Goal: Task Accomplishment & Management: Use online tool/utility

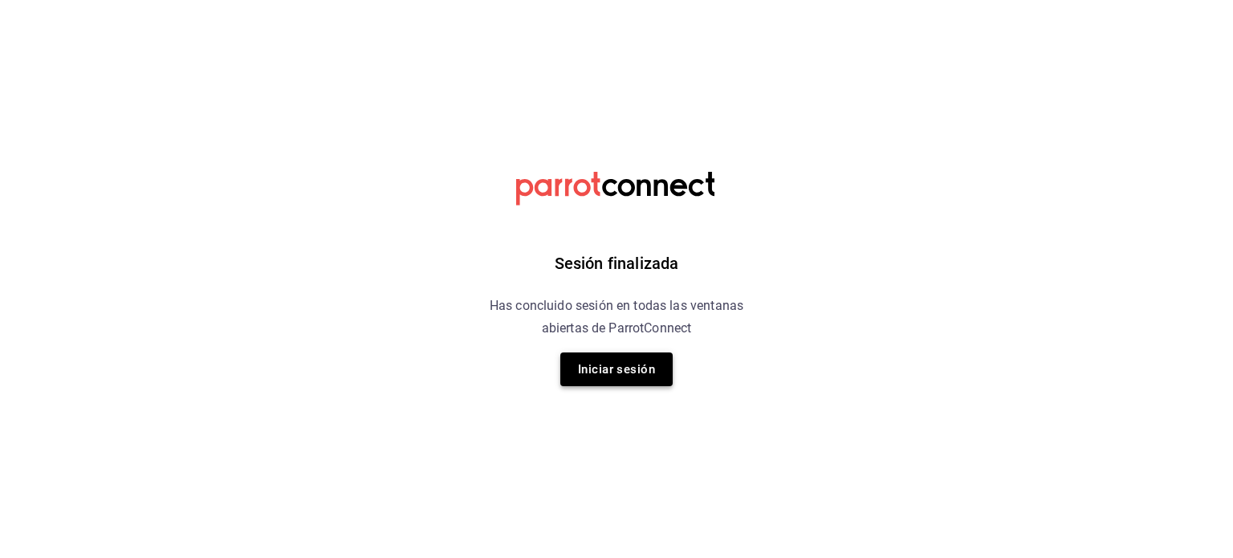
click at [628, 375] on button "Iniciar sesión" at bounding box center [616, 369] width 112 height 34
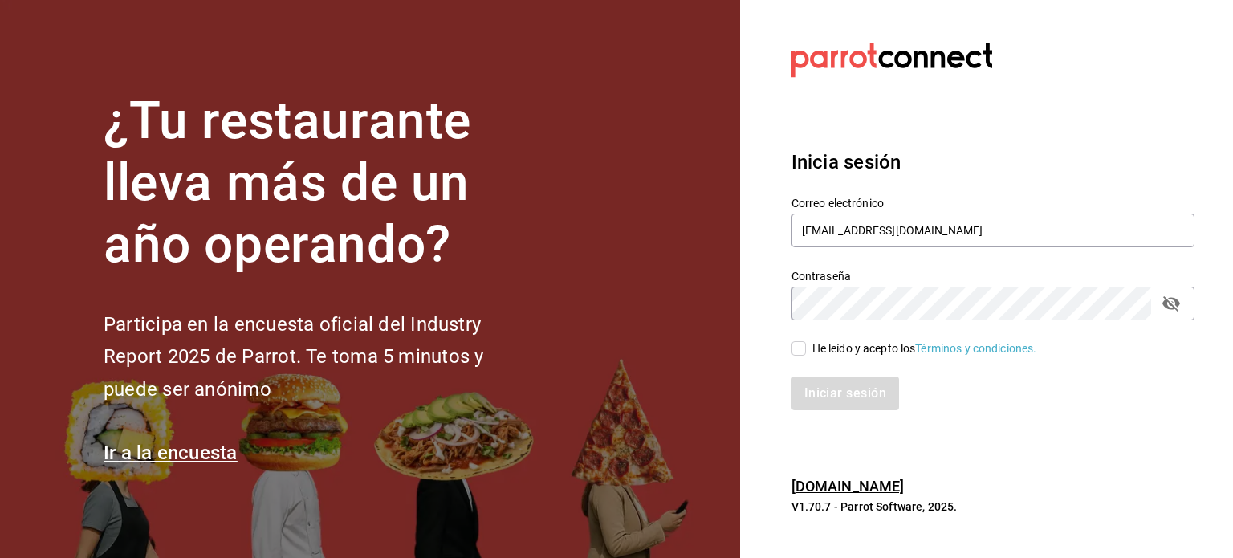
drag, startPoint x: 803, startPoint y: 352, endPoint x: 857, endPoint y: 394, distance: 69.2
click at [857, 394] on div "Correo electrónico [EMAIL_ADDRESS][DOMAIN_NAME] Contraseña Contraseña He leído …" at bounding box center [983, 294] width 422 height 234
click at [801, 349] on input "He leído y acepto los Términos y condiciones." at bounding box center [798, 348] width 14 height 14
checkbox input "true"
click at [845, 384] on button "Iniciar sesión" at bounding box center [845, 393] width 109 height 34
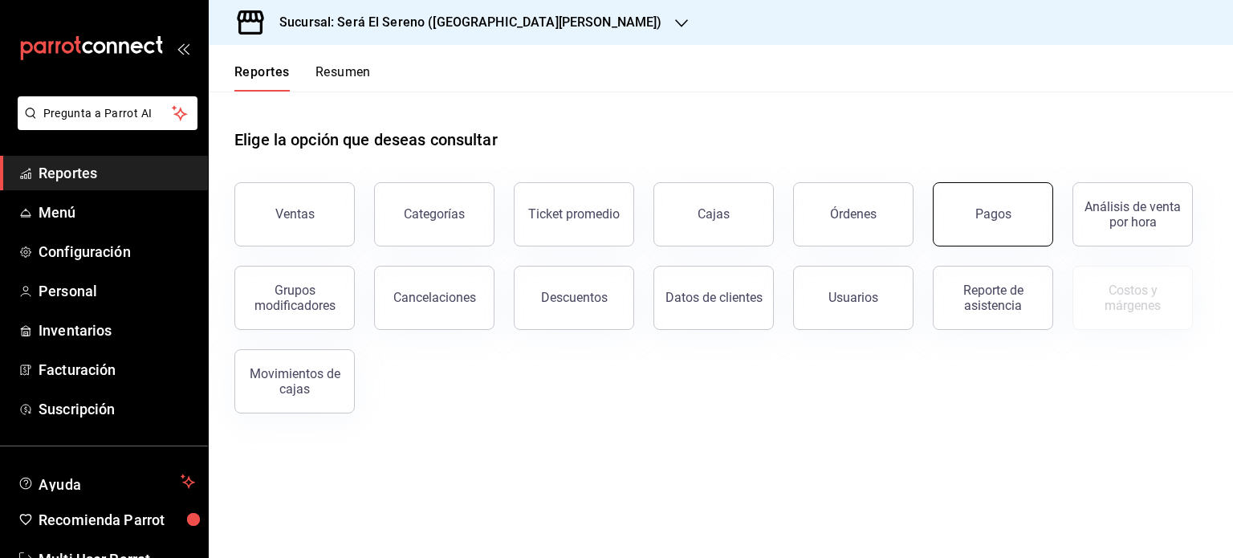
click at [994, 221] on div "Pagos" at bounding box center [993, 213] width 36 height 15
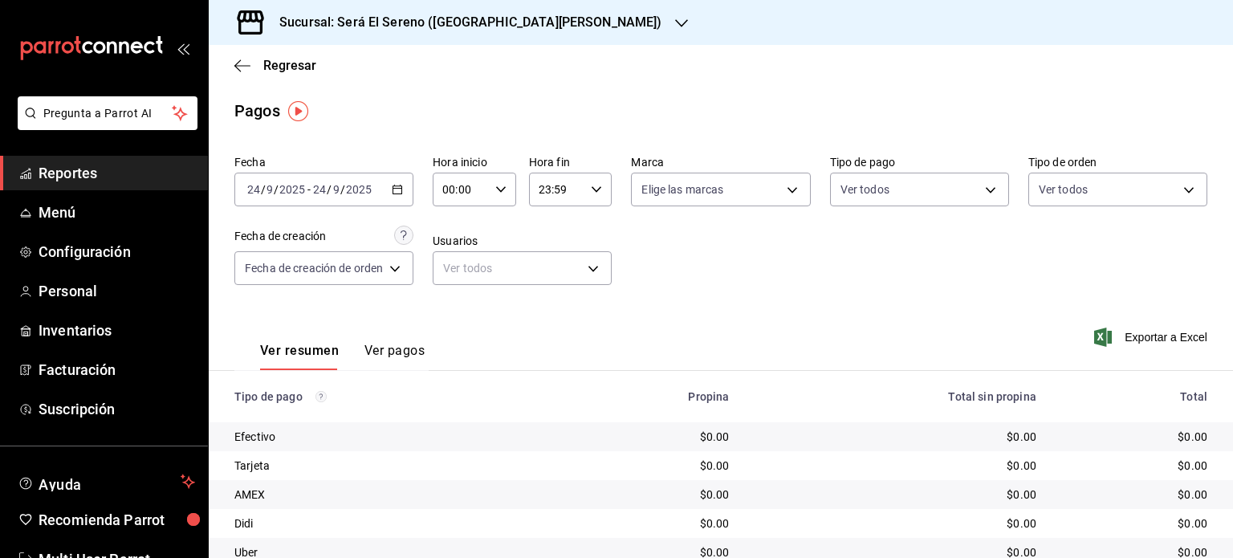
click at [399, 15] on h3 "Sucursal: Será El Sereno ([GEOGRAPHIC_DATA][PERSON_NAME])" at bounding box center [464, 22] width 396 height 19
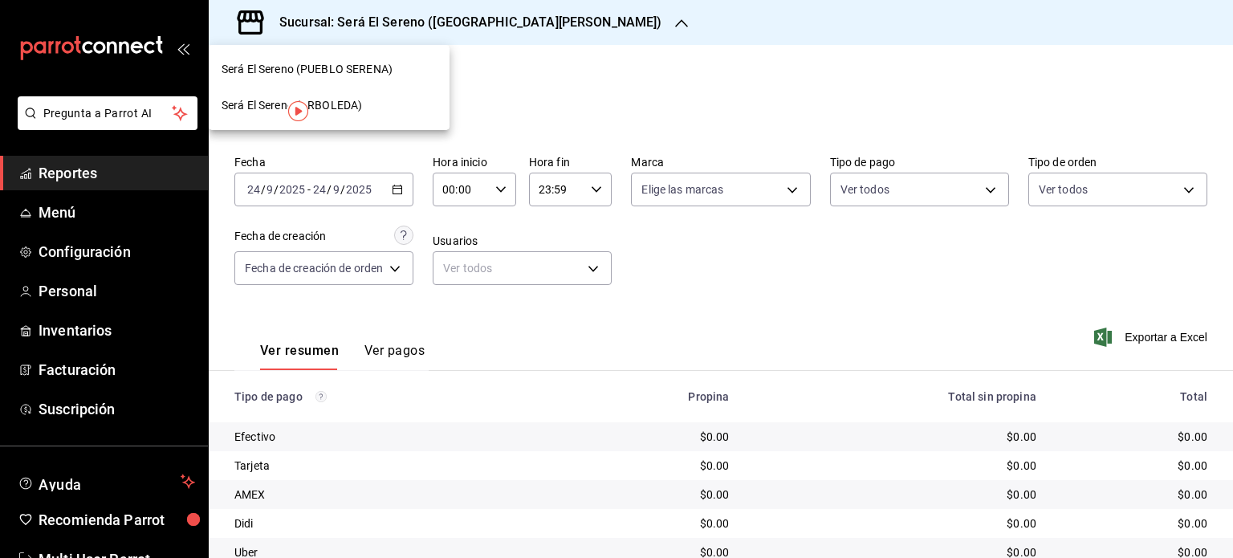
click at [321, 104] on span "Será El Sereno (ARBOLEDA)" at bounding box center [291, 105] width 140 height 17
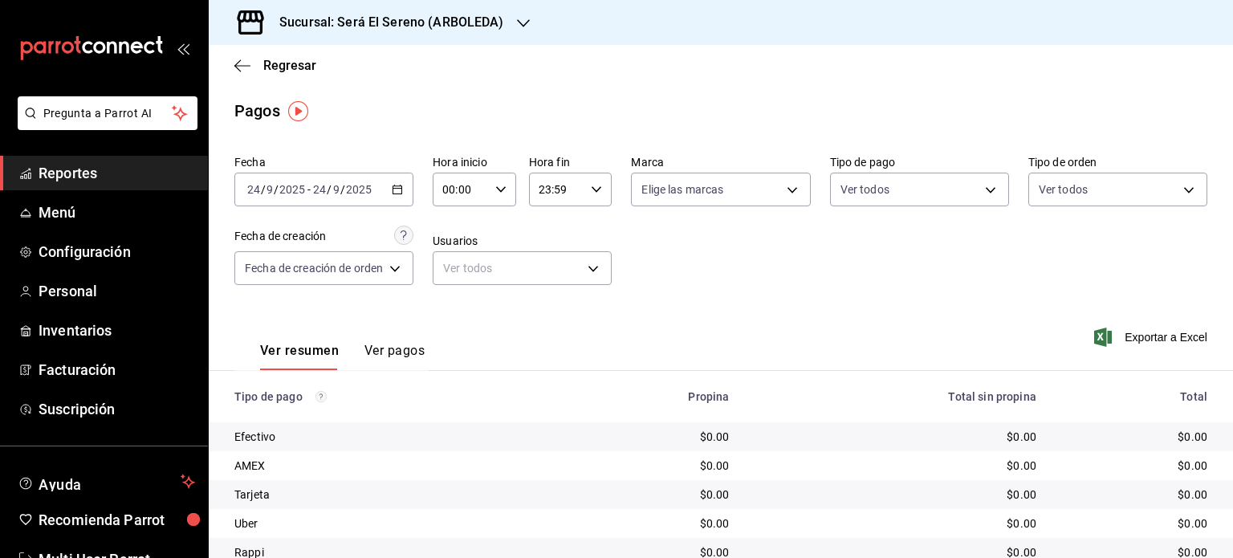
click at [303, 177] on div "[DATE] [DATE] - [DATE] [DATE]" at bounding box center [323, 190] width 179 height 34
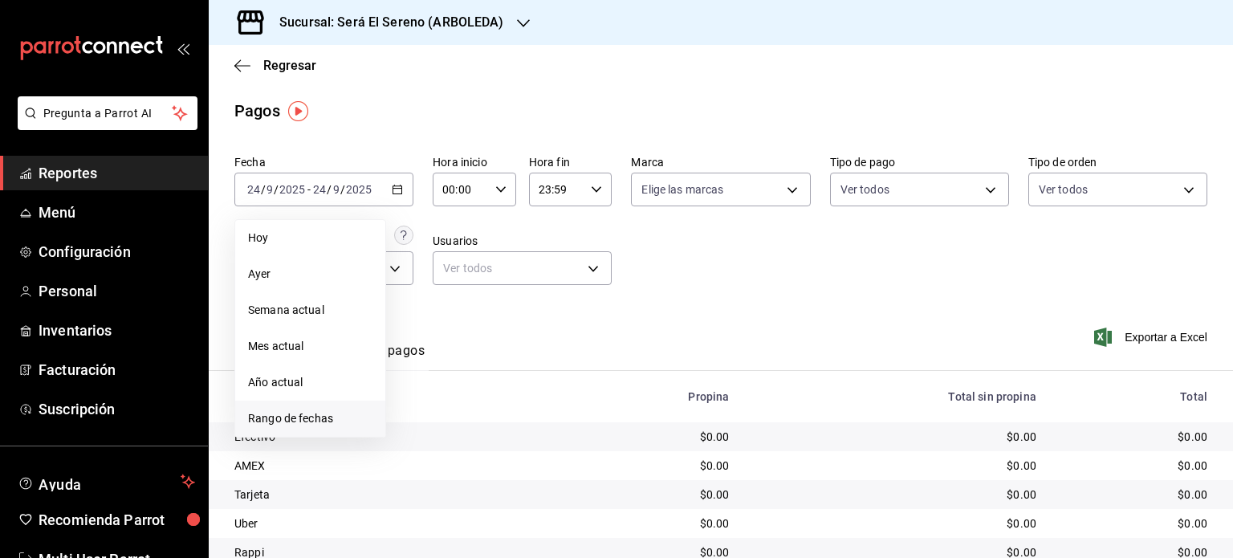
click at [290, 423] on span "Rango de fechas" at bounding box center [310, 418] width 124 height 17
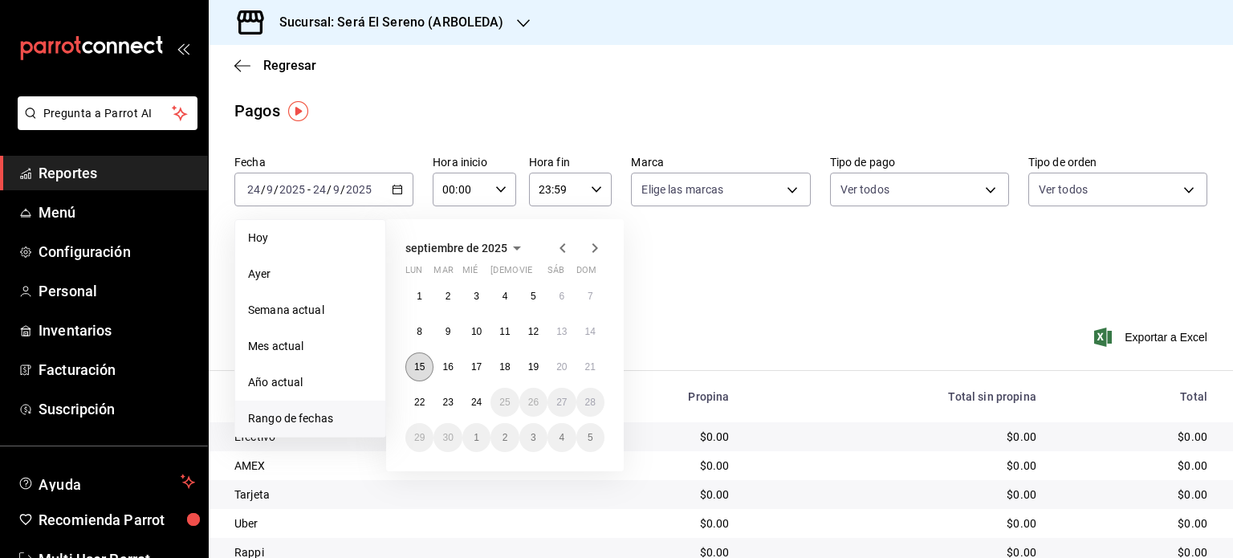
click at [417, 368] on abbr "15" at bounding box center [419, 366] width 10 height 11
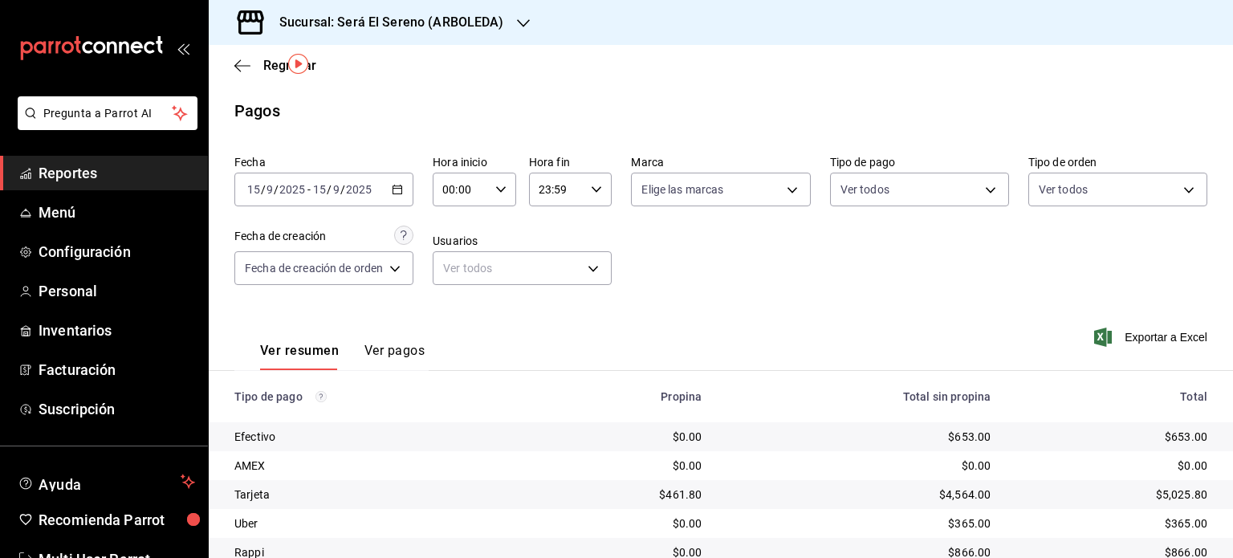
scroll to position [64, 0]
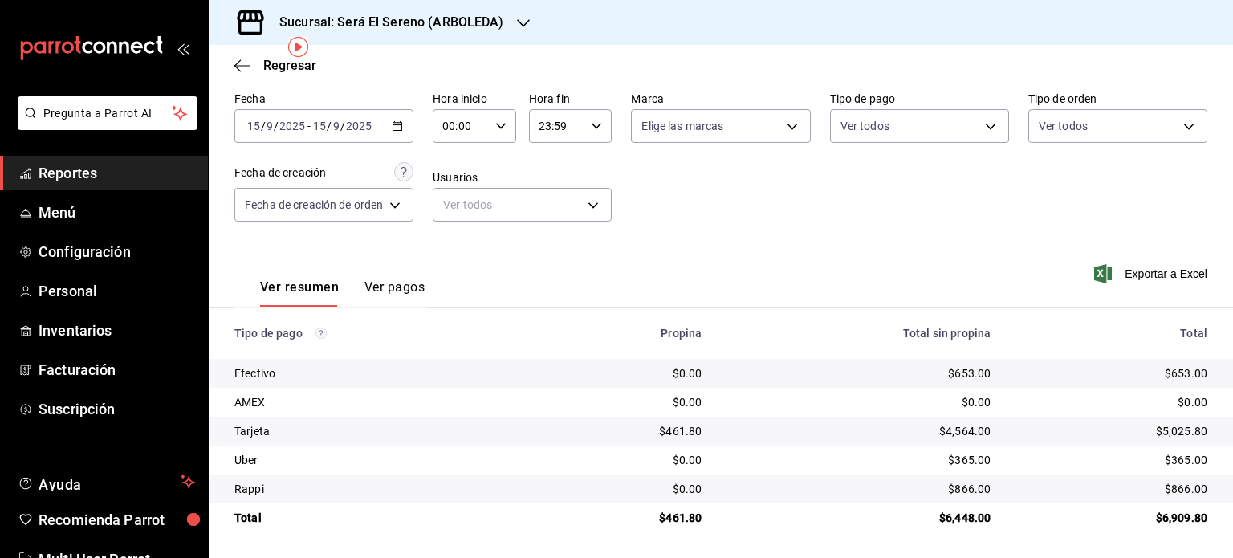
drag, startPoint x: 235, startPoint y: 332, endPoint x: 1046, endPoint y: 579, distance: 848.2
click at [1046, 557] on html "Pregunta a Parrot AI Reportes Menú Configuración Personal Inventarios Facturaci…" at bounding box center [616, 279] width 1233 height 558
copy thead
click at [363, 117] on div "[DATE] [DATE] - [DATE] [DATE]" at bounding box center [323, 126] width 179 height 34
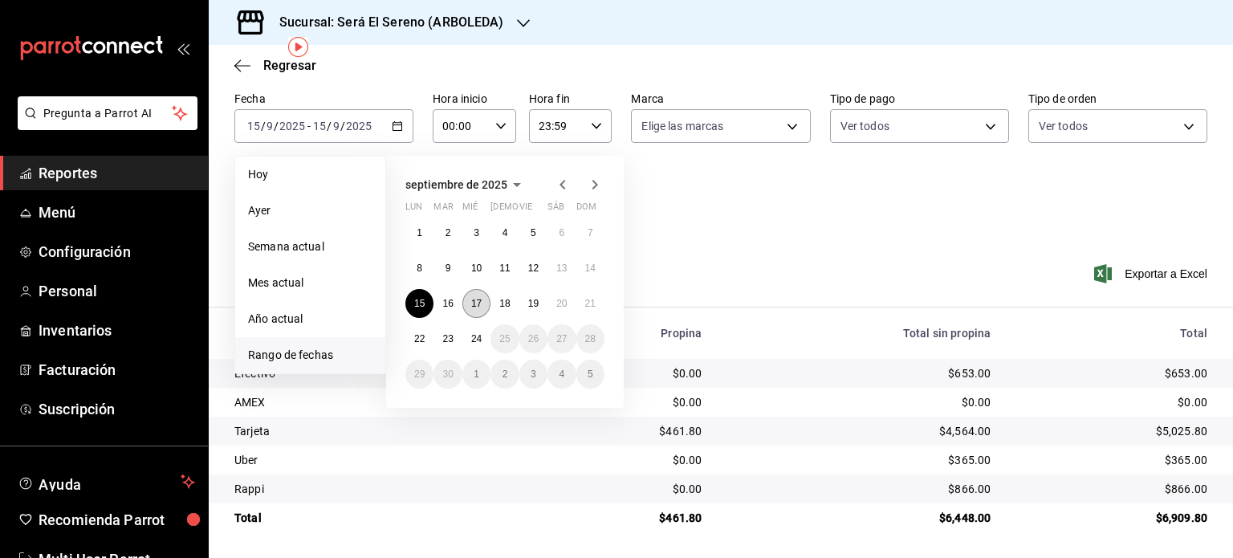
click at [472, 298] on abbr "17" at bounding box center [476, 303] width 10 height 11
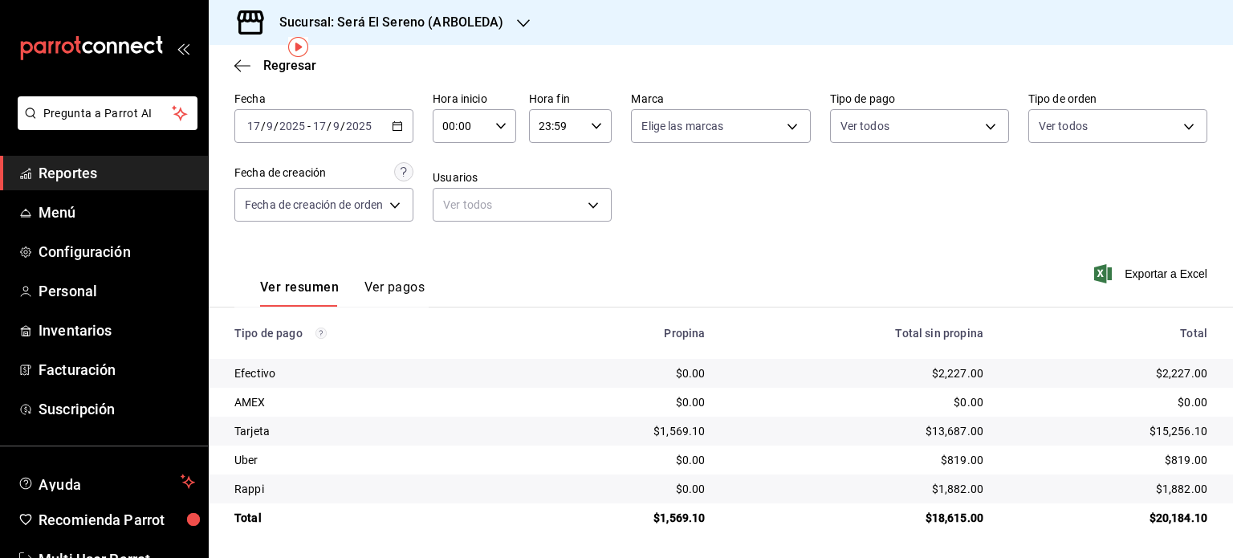
drag, startPoint x: 235, startPoint y: 335, endPoint x: 1152, endPoint y: 561, distance: 943.8
click at [1152, 557] on html "Pregunta a Parrot AI Reportes Menú Configuración Personal Inventarios Facturaci…" at bounding box center [616, 279] width 1233 height 558
copy thead
click at [376, 122] on div "[DATE] [DATE] - [DATE] [DATE]" at bounding box center [323, 126] width 179 height 34
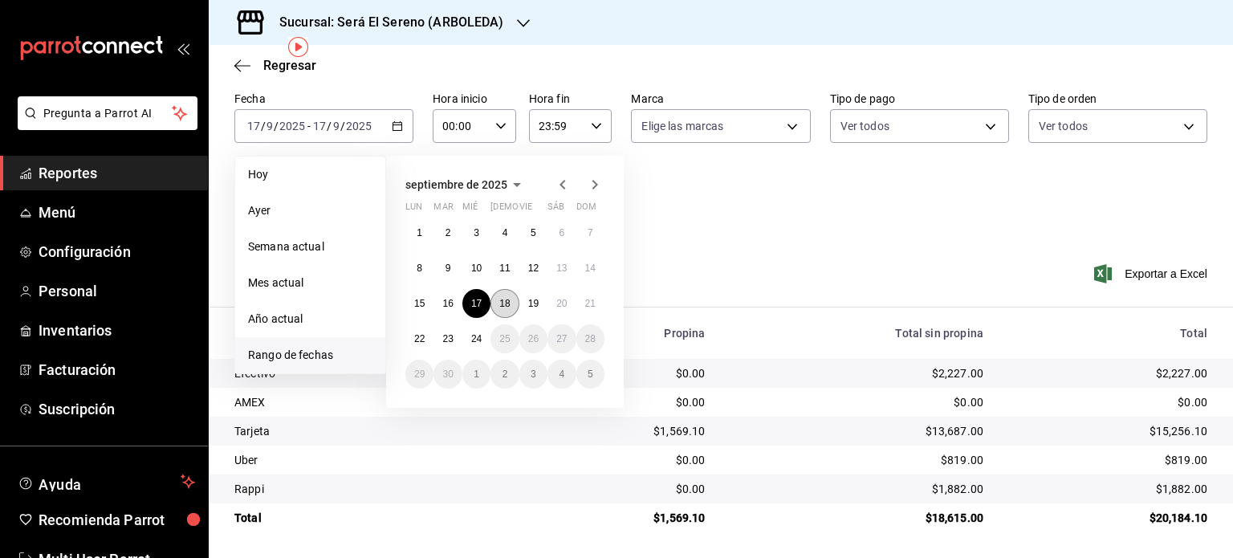
click at [503, 289] on button "18" at bounding box center [504, 303] width 28 height 29
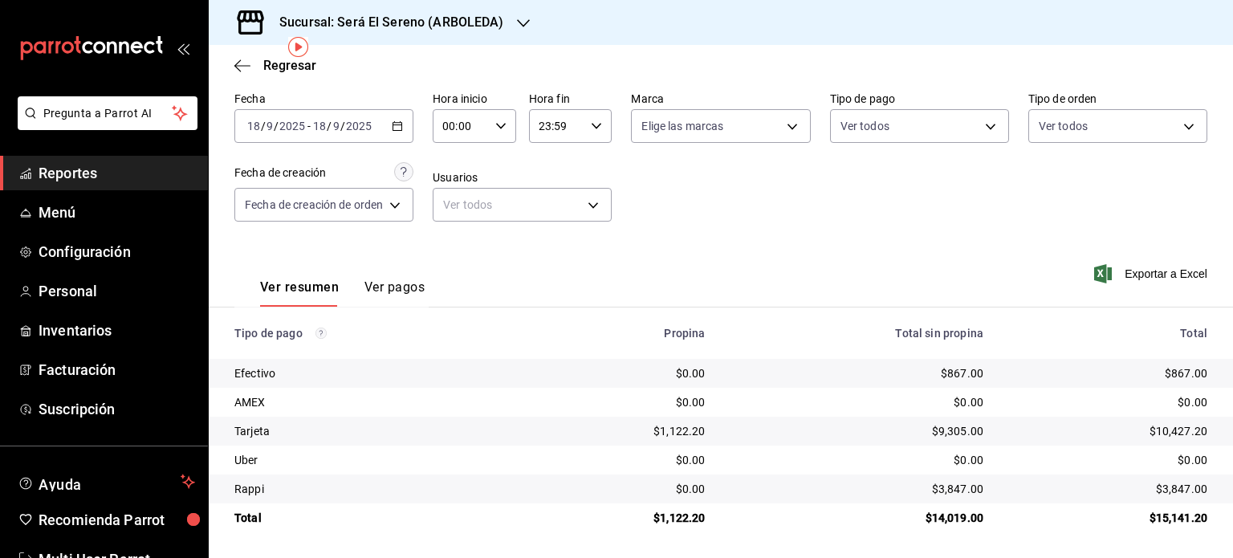
drag, startPoint x: 236, startPoint y: 333, endPoint x: 1193, endPoint y: 550, distance: 981.6
click at [1193, 550] on main "Regresar Pagos Fecha [DATE] [DATE] - [DATE] [DATE] Hora inicio 00:00 Hora inici…" at bounding box center [721, 270] width 1024 height 576
copy thead
click at [377, 120] on div "[DATE] [DATE] - [DATE] [DATE]" at bounding box center [323, 126] width 179 height 34
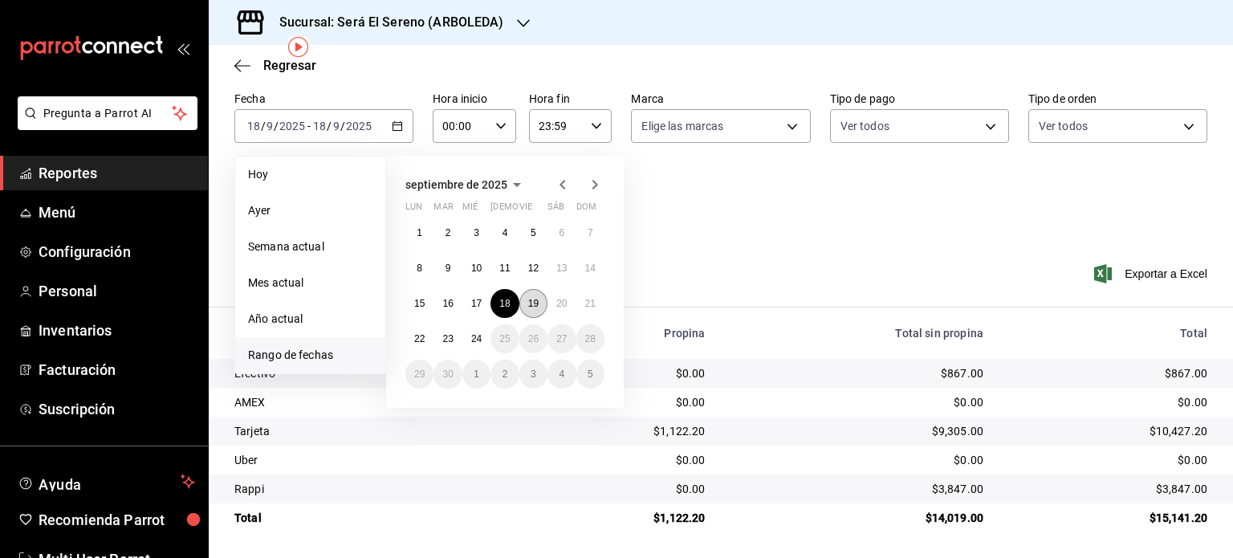
click at [530, 303] on abbr "19" at bounding box center [533, 303] width 10 height 11
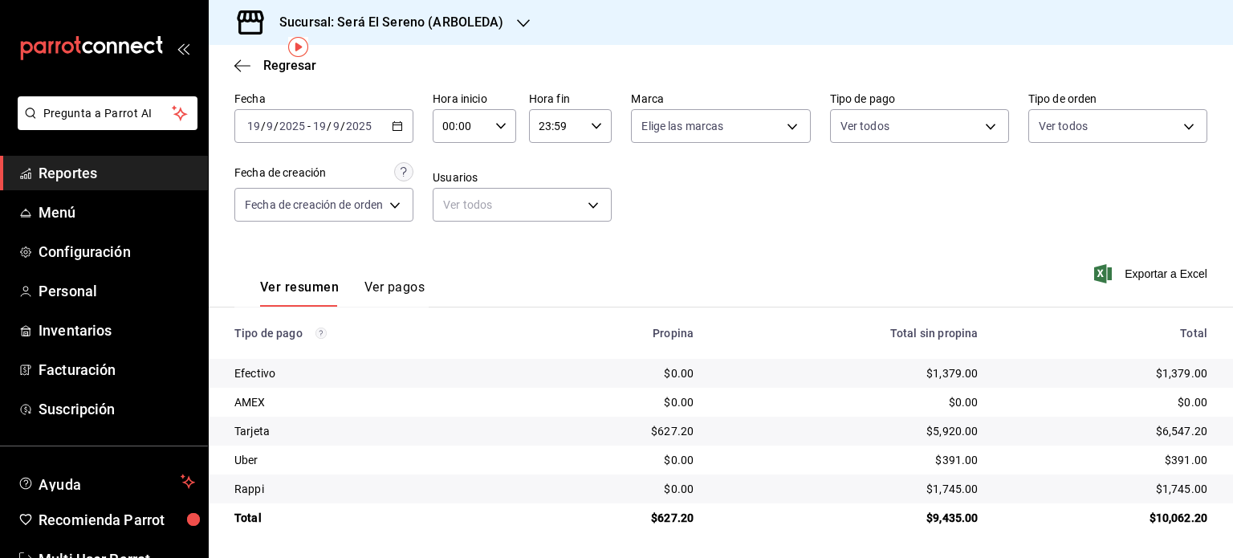
drag, startPoint x: 237, startPoint y: 332, endPoint x: 884, endPoint y: 595, distance: 699.1
click at [884, 557] on html "Pregunta a Parrot AI Reportes Menú Configuración Personal Inventarios Facturaci…" at bounding box center [616, 279] width 1233 height 558
copy thead
click at [336, 138] on div "[DATE] [DATE] - [DATE] [DATE]" at bounding box center [323, 126] width 179 height 34
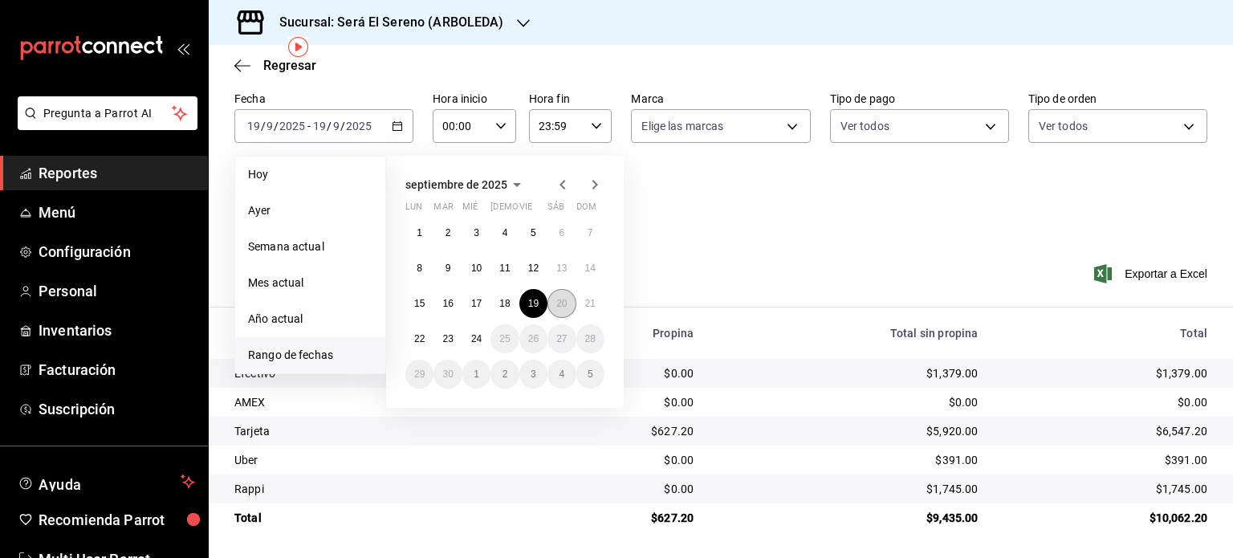
click at [567, 307] on button "20" at bounding box center [561, 303] width 28 height 29
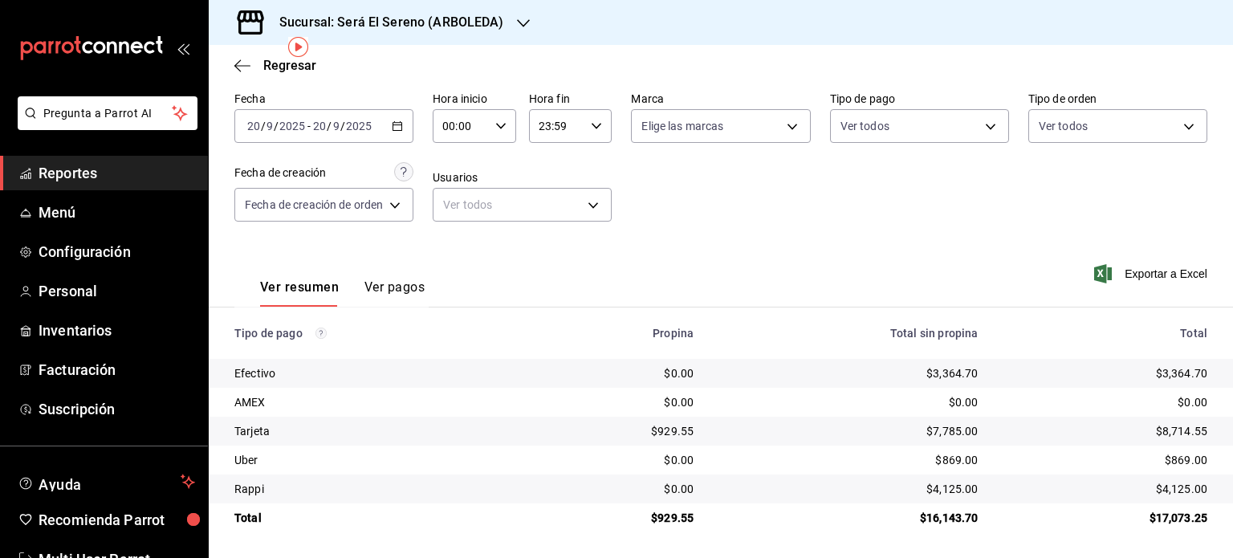
drag, startPoint x: 236, startPoint y: 332, endPoint x: 932, endPoint y: 595, distance: 743.9
click at [932, 557] on html "Pregunta a Parrot AI Reportes Menú Configuración Personal Inventarios Facturaci…" at bounding box center [616, 279] width 1233 height 558
copy thead
click at [356, 126] on input "2025" at bounding box center [358, 126] width 27 height 13
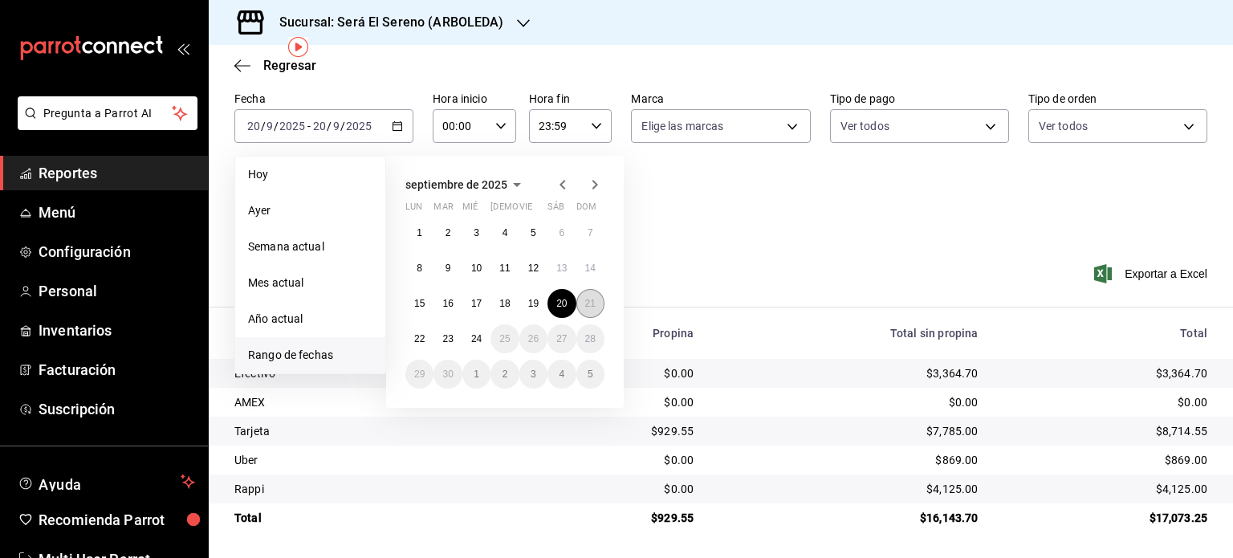
click at [585, 301] on abbr "21" at bounding box center [590, 303] width 10 height 11
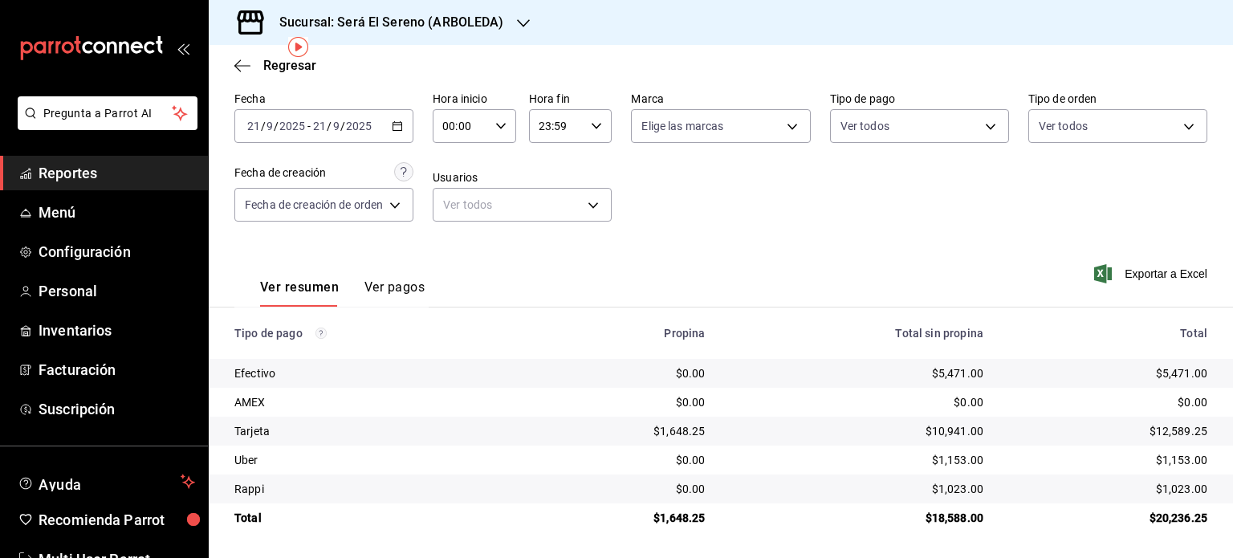
drag, startPoint x: 235, startPoint y: 333, endPoint x: 1083, endPoint y: 595, distance: 887.2
click at [1083, 557] on html "Pregunta a Parrot AI Reportes Menú Configuración Personal Inventarios Facturaci…" at bounding box center [616, 279] width 1233 height 558
copy thead
click at [302, 136] on div "[DATE] [DATE] - [DATE] [DATE]" at bounding box center [323, 126] width 179 height 34
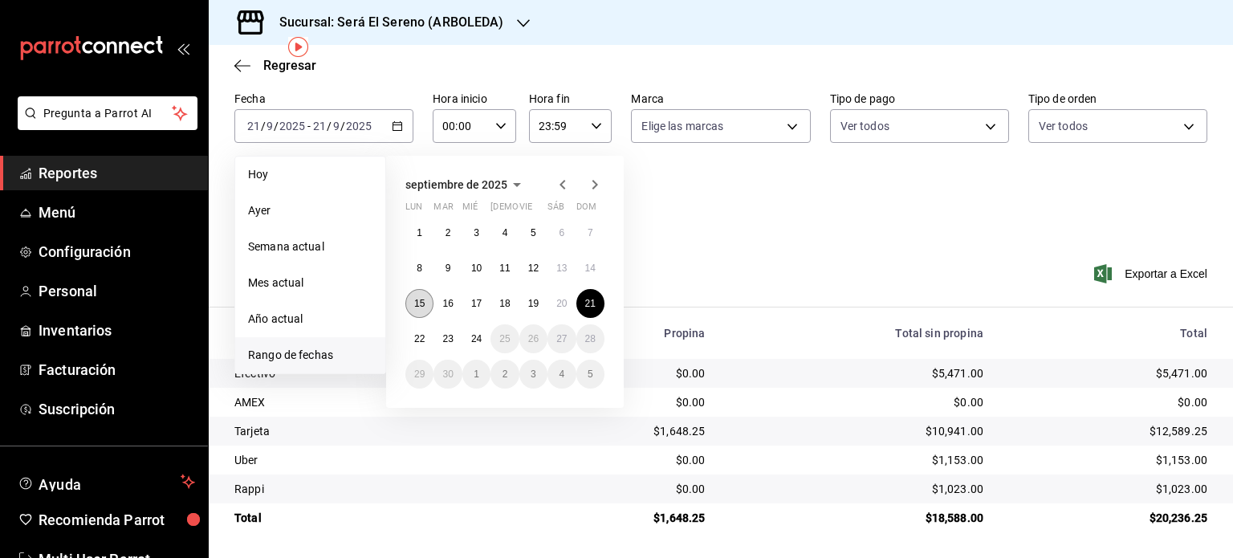
click at [423, 299] on abbr "15" at bounding box center [419, 303] width 10 height 11
click at [591, 307] on button "21" at bounding box center [590, 303] width 28 height 29
